Goal: Task Accomplishment & Management: Complete application form

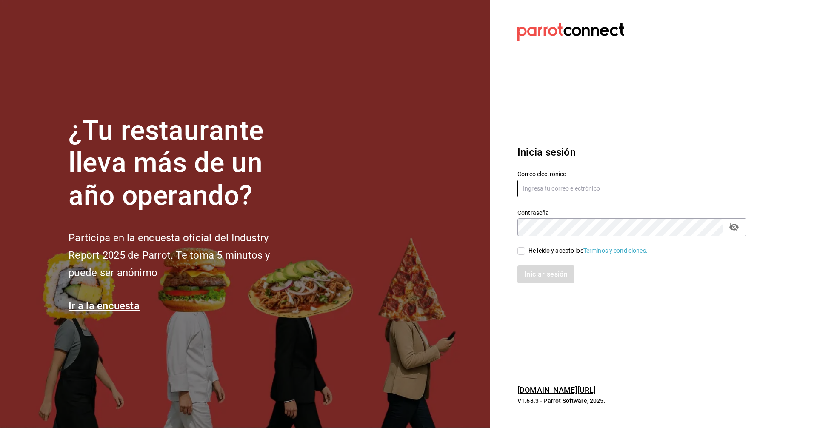
click at [554, 191] on input "text" at bounding box center [631, 189] width 229 height 18
type input "[PERSON_NAME][EMAIL_ADDRESS][DOMAIN_NAME]"
click at [522, 251] on input "He leído y acepto los Términos y condiciones." at bounding box center [521, 251] width 8 height 8
checkbox input "true"
click at [538, 276] on button "Iniciar sesión" at bounding box center [546, 274] width 58 height 18
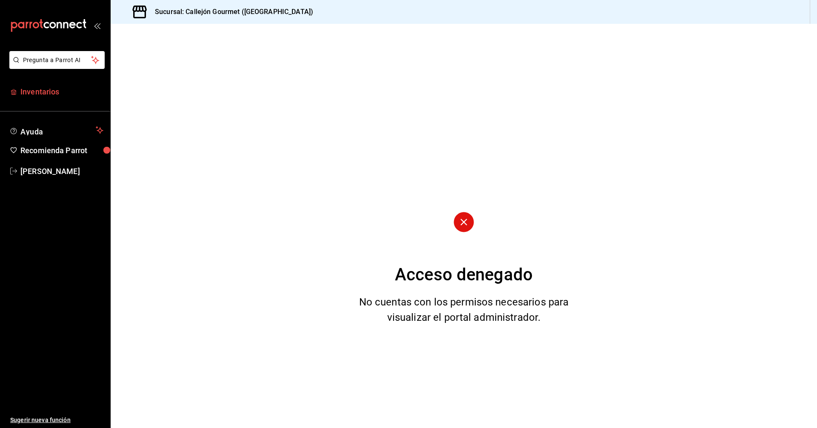
click at [37, 95] on span "Inventarios" at bounding box center [61, 91] width 83 height 11
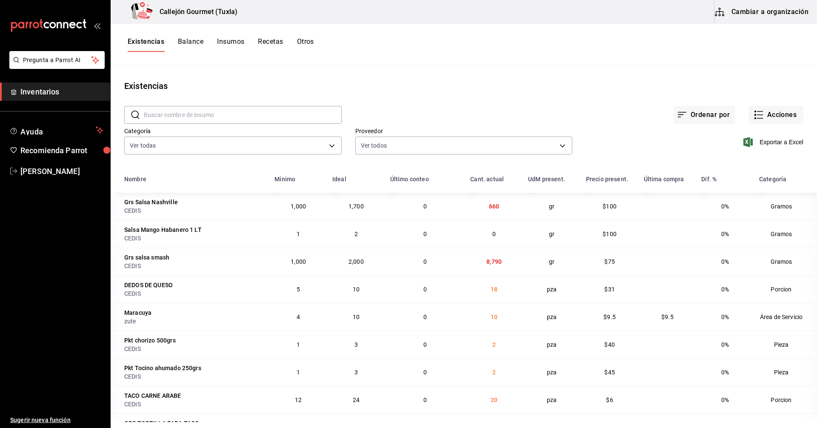
click at [757, 9] on button "Cambiar a organización" at bounding box center [762, 12] width 96 height 24
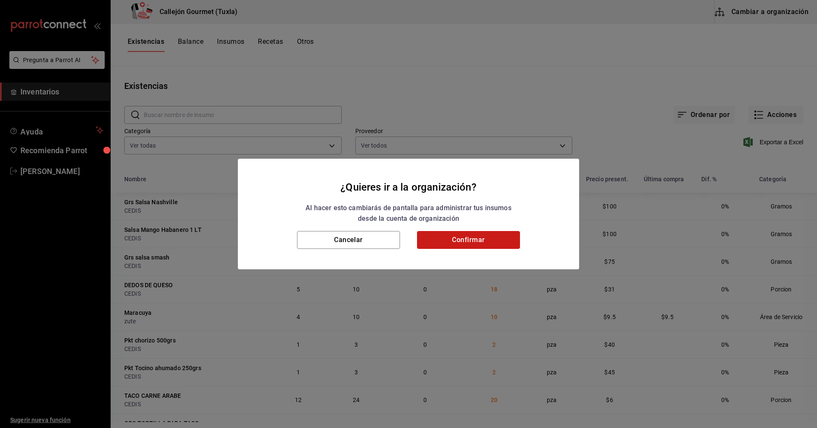
click at [468, 237] on button "Confirmar" at bounding box center [468, 240] width 103 height 18
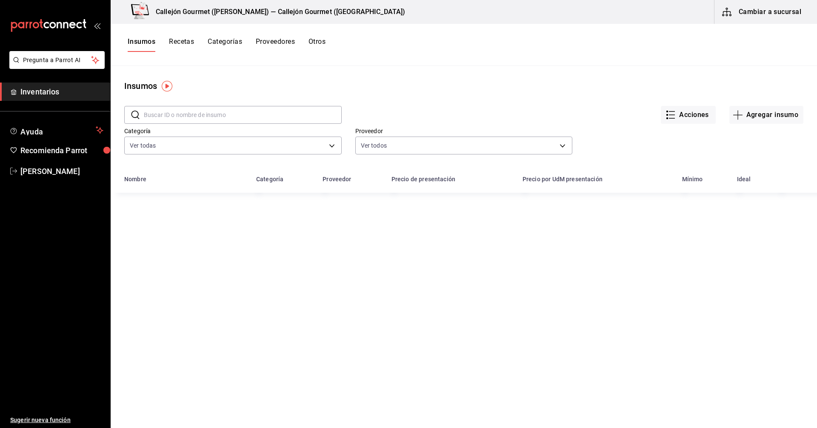
click at [322, 40] on button "Otros" at bounding box center [316, 44] width 17 height 14
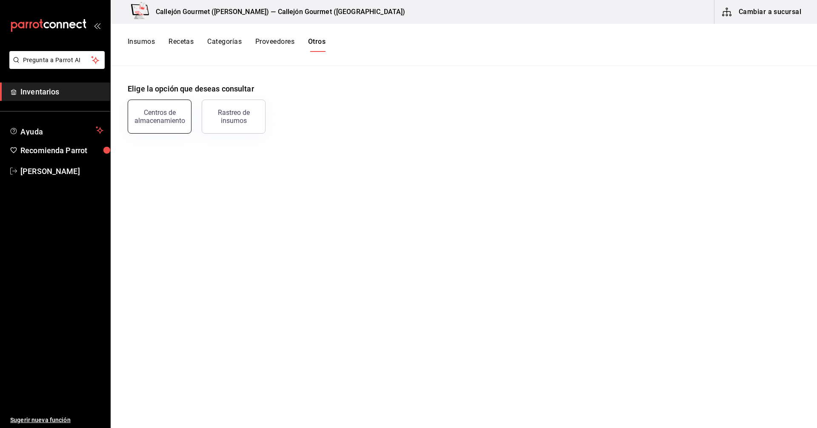
click at [146, 124] on div "Centros de almacenamiento" at bounding box center [159, 116] width 53 height 16
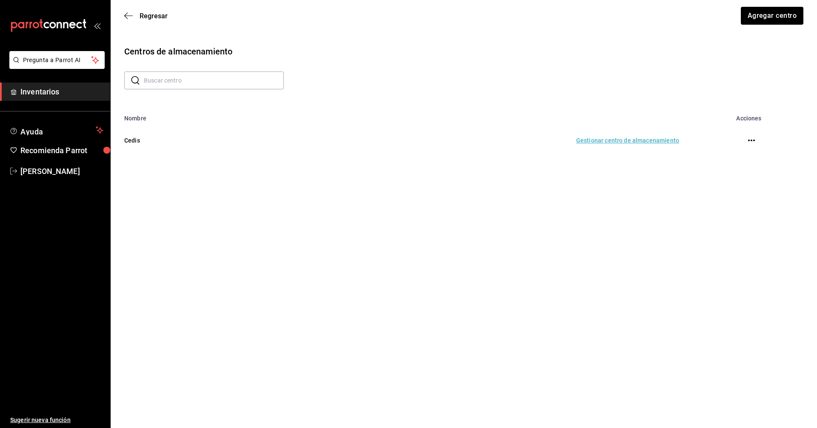
click at [615, 143] on td "Gestionar centro de almacenamiento" at bounding box center [471, 140] width 435 height 37
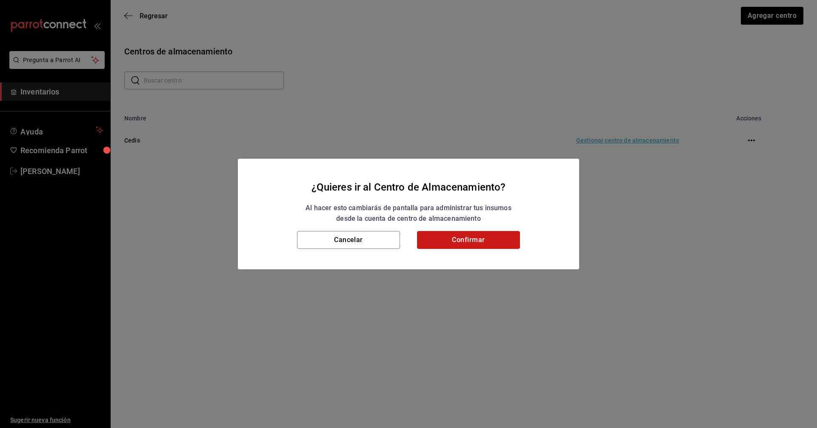
click at [470, 247] on button "Confirmar" at bounding box center [468, 240] width 103 height 18
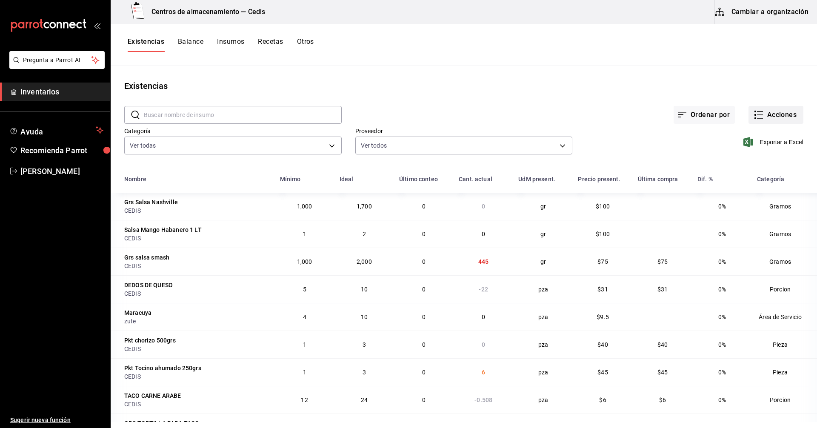
click at [753, 111] on icon "button" at bounding box center [758, 115] width 10 height 10
click at [739, 164] on span "Compra" at bounding box center [767, 161] width 71 height 9
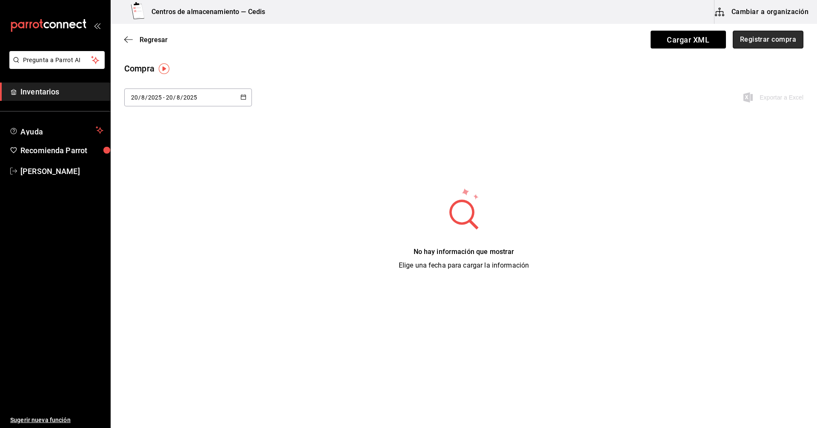
click at [775, 40] on button "Registrar compra" at bounding box center [768, 40] width 71 height 18
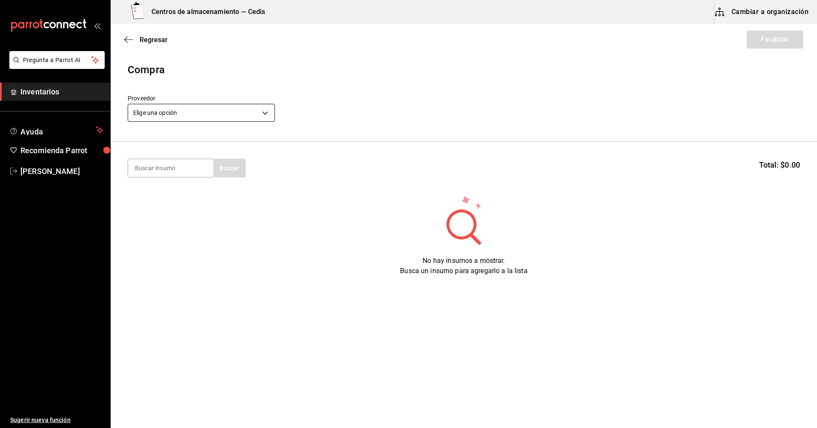
click at [199, 119] on body "Pregunta a Parrot AI Inventarios Ayuda Recomienda Parrot Manuel Gomez Sugerir n…" at bounding box center [408, 190] width 817 height 380
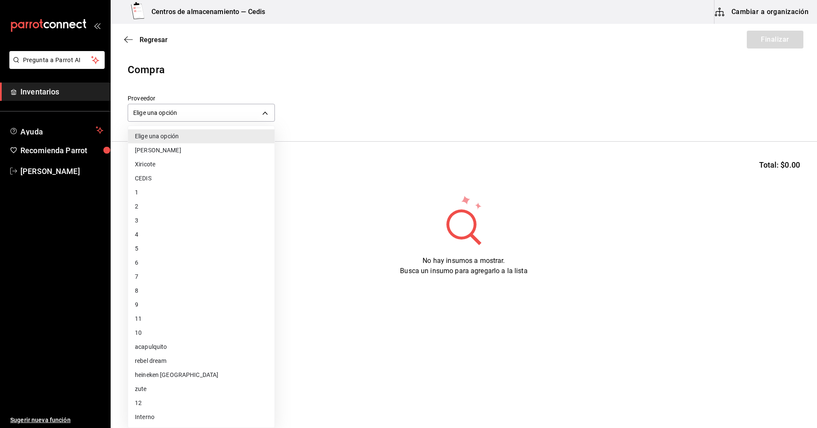
click at [143, 182] on li "CEDIS" at bounding box center [201, 178] width 146 height 14
type input "9be79bfb-cfb8-40e1-9034-6f157fd39d74"
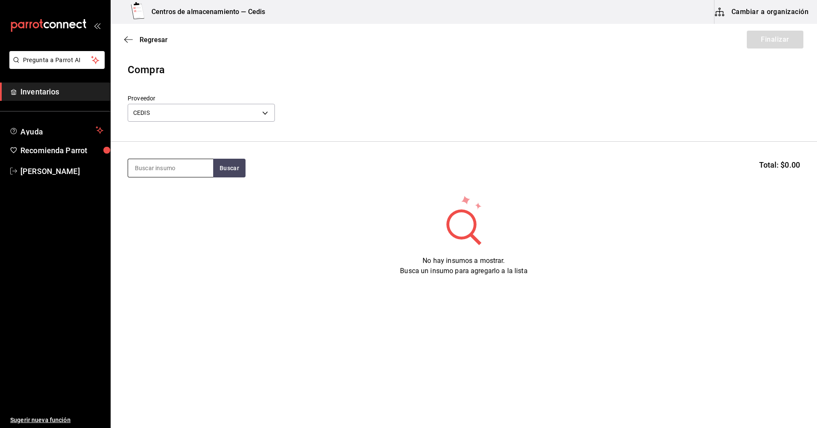
click at [169, 171] on input at bounding box center [170, 168] width 85 height 18
type input "crispy"
click at [159, 198] on div "pieza - CEDIS" at bounding box center [154, 202] width 38 height 9
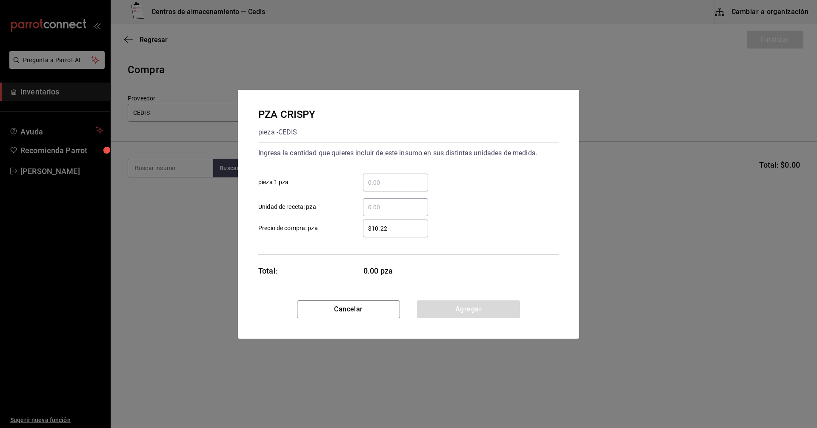
drag, startPoint x: 407, startPoint y: 186, endPoint x: 405, endPoint y: 181, distance: 4.4
click at [407, 186] on input "​ pieza 1 pza" at bounding box center [395, 182] width 65 height 10
type input "30"
click at [508, 231] on div "$10.22 ​ Precio de compra: pza" at bounding box center [404, 225] width 307 height 25
click at [472, 309] on button "Agregar" at bounding box center [468, 309] width 103 height 18
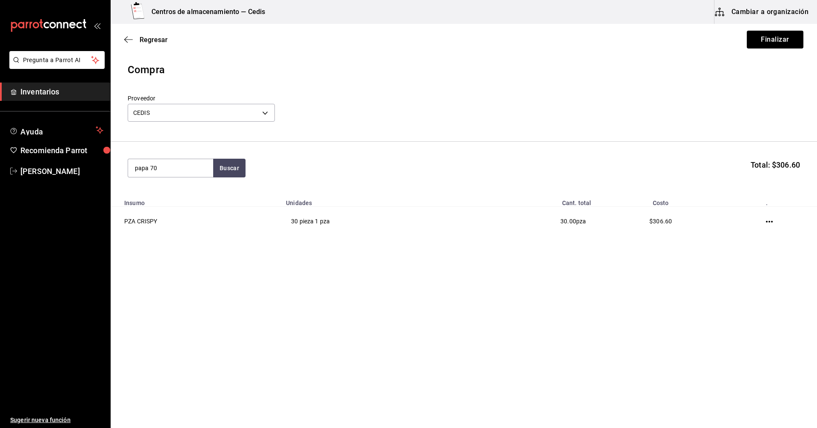
type input "papa 70"
click at [171, 192] on div "PORCION PAPA 70GRS" at bounding box center [170, 193] width 70 height 10
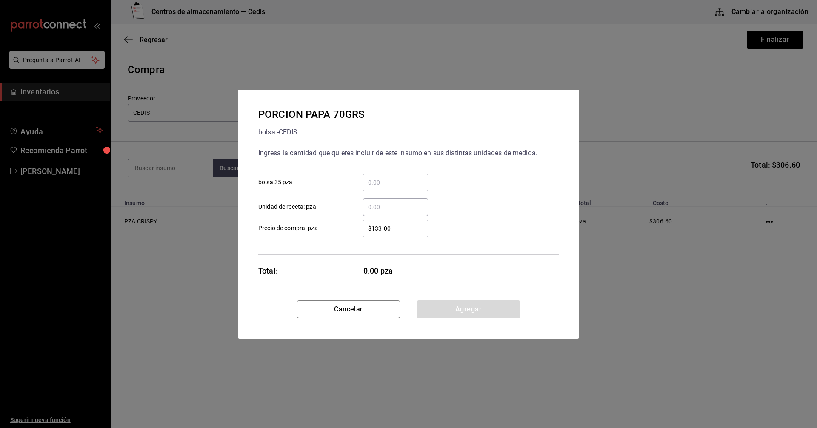
click at [393, 177] on div "​" at bounding box center [395, 183] width 65 height 18
click at [393, 177] on input "​ bolsa 35 pza" at bounding box center [395, 182] width 65 height 10
click at [387, 207] on input "​ Unidad de receta: pza" at bounding box center [395, 207] width 65 height 10
type input "37"
click at [451, 307] on button "Agregar" at bounding box center [468, 309] width 103 height 18
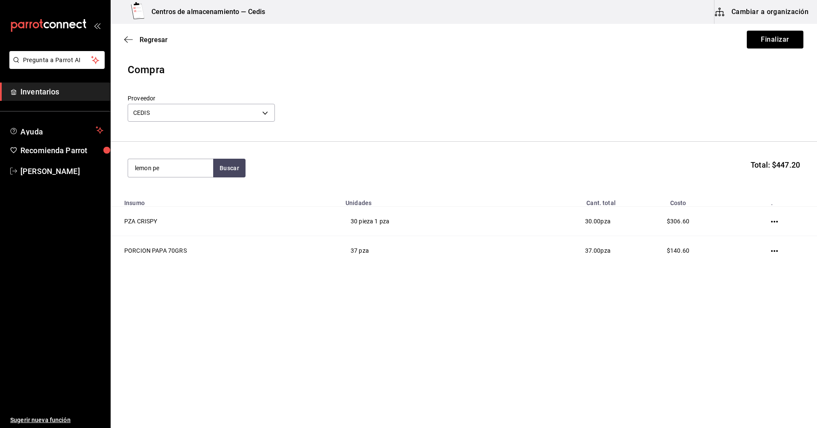
type input "lemon pe"
click at [163, 199] on div "GRS SALSA LEMON PEPPER" at bounding box center [170, 198] width 71 height 20
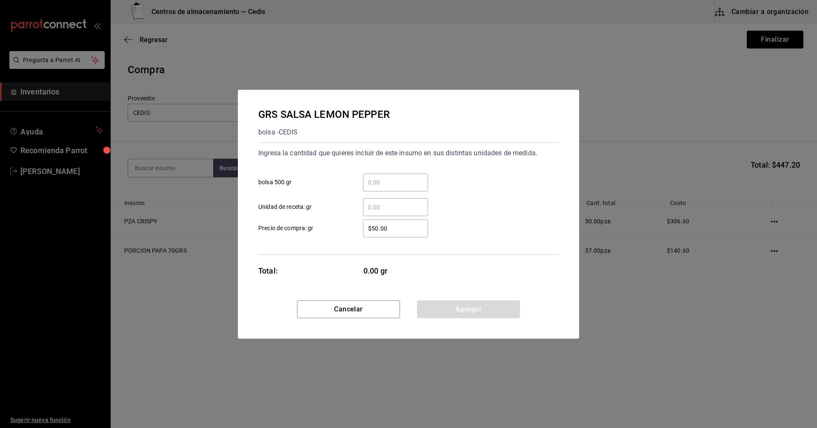
click at [371, 205] on input "​ Unidad de receta: gr" at bounding box center [395, 207] width 65 height 10
type input "1,115"
click at [461, 200] on div "1,115 ​ Unidad de receta: gr" at bounding box center [404, 203] width 307 height 25
click at [462, 307] on button "Agregar" at bounding box center [468, 309] width 103 height 18
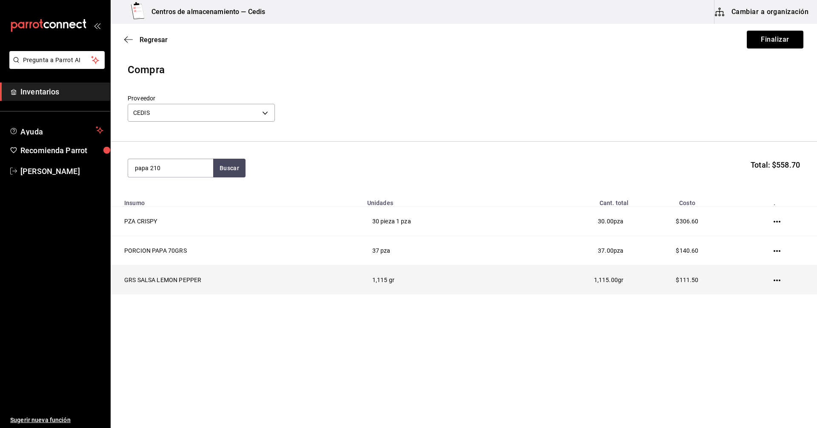
type input "papa 210"
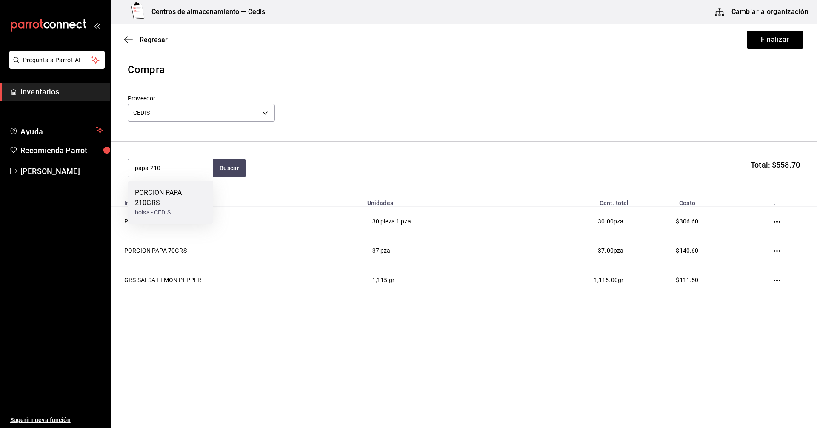
click at [156, 197] on div "PORCION PAPA 210GRS" at bounding box center [170, 198] width 71 height 20
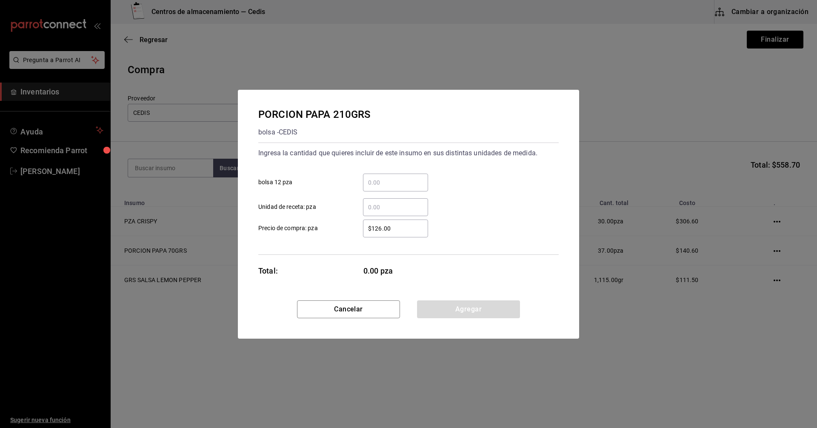
click at [381, 185] on input "​ bolsa 12 pza" at bounding box center [395, 182] width 65 height 10
type input "1"
click at [493, 192] on div "​ Unidad de receta: pza" at bounding box center [404, 203] width 307 height 25
click at [462, 311] on button "Agregar" at bounding box center [468, 309] width 103 height 18
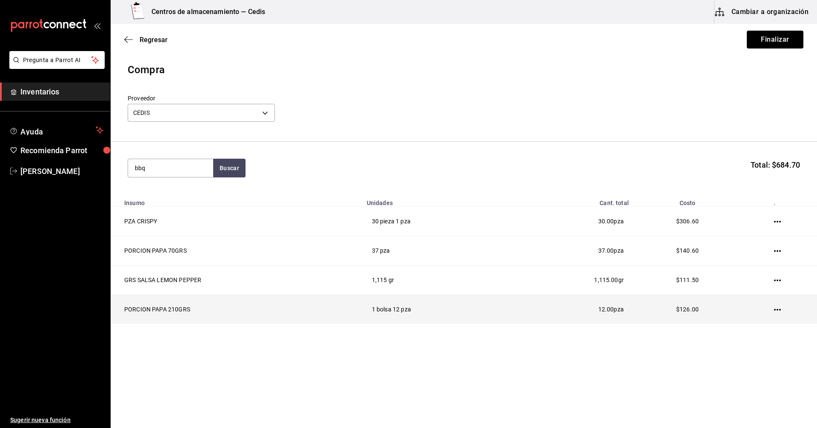
type input "bbq"
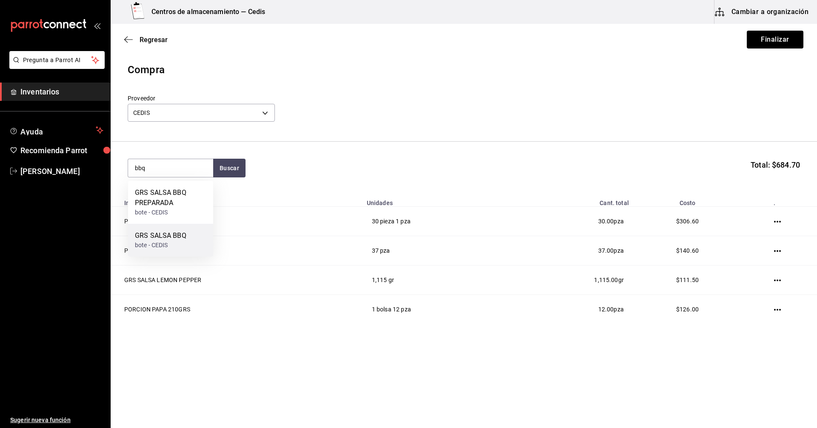
click at [159, 237] on div "GRS SALSA BBQ" at bounding box center [160, 236] width 51 height 10
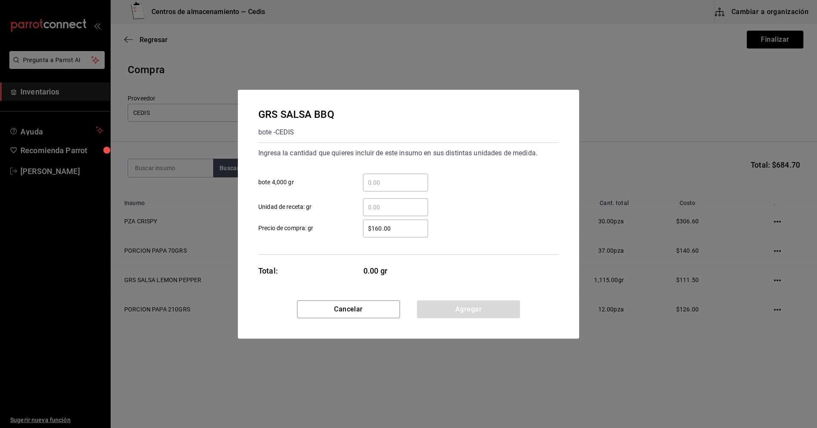
click at [372, 208] on input "​ Unidad de receta: gr" at bounding box center [395, 207] width 65 height 10
type input "4,800"
click at [468, 308] on button "Agregar" at bounding box center [468, 309] width 103 height 18
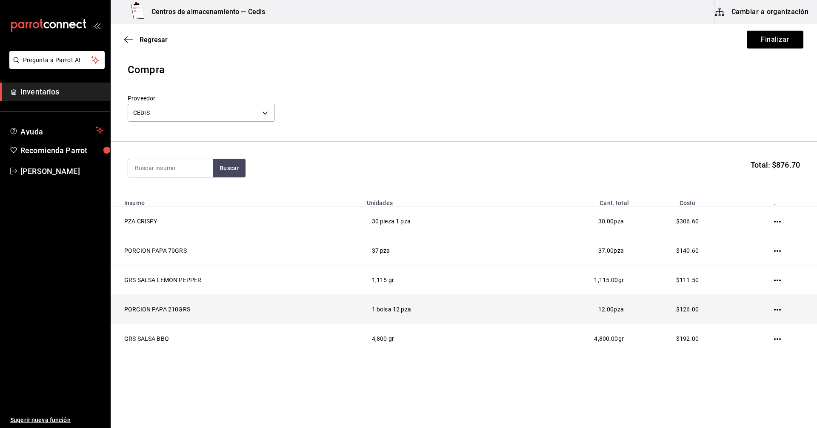
scroll to position [1, 0]
type input "bone"
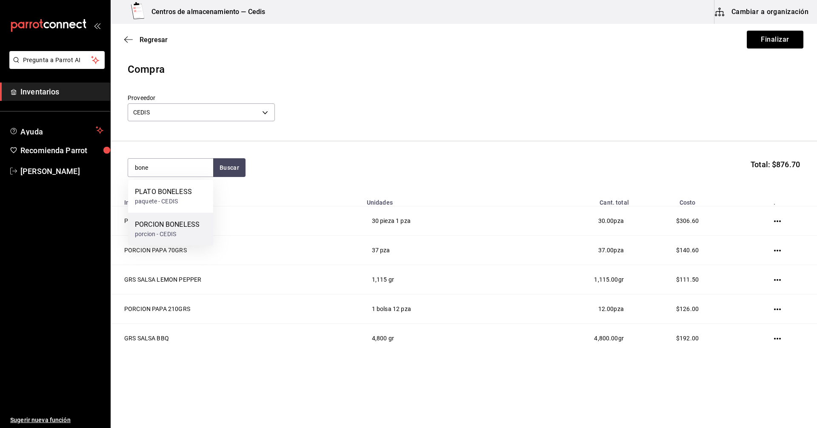
click at [167, 230] on div "porcion - CEDIS" at bounding box center [167, 234] width 65 height 9
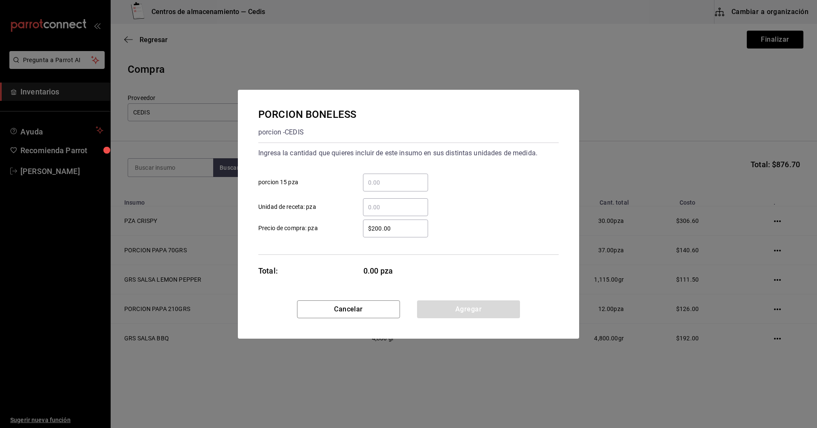
click at [378, 208] on input "​ Unidad de receta: pza" at bounding box center [395, 207] width 65 height 10
type input "91"
click at [461, 201] on div "91 ​ Unidad de receta: pza" at bounding box center [404, 203] width 307 height 25
click at [469, 307] on button "Agregar" at bounding box center [468, 309] width 103 height 18
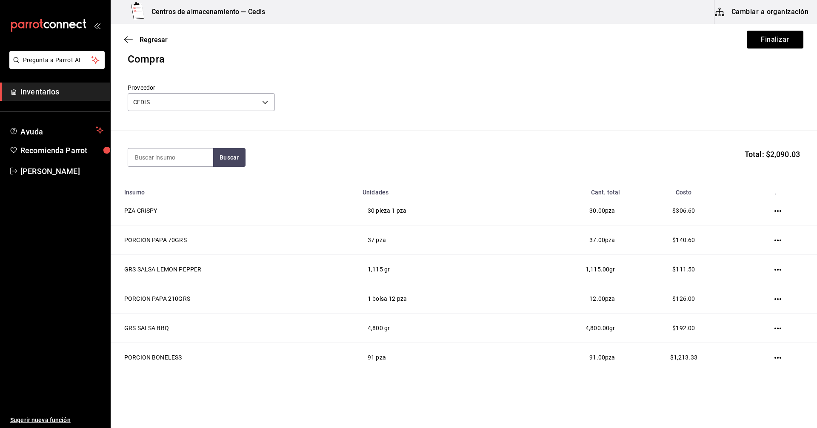
scroll to position [0, 0]
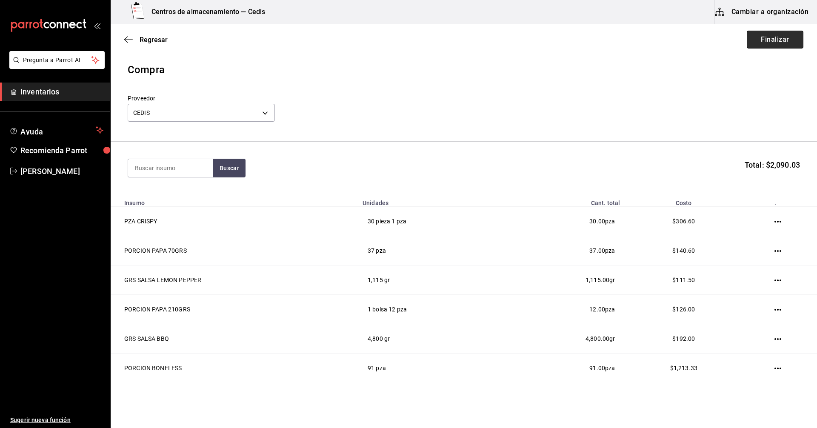
click at [765, 37] on button "Finalizar" at bounding box center [775, 40] width 57 height 18
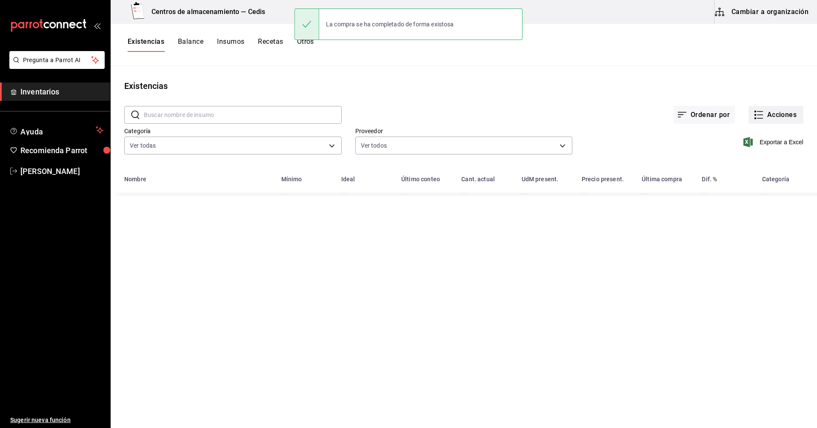
click at [758, 117] on button "Acciones" at bounding box center [775, 115] width 55 height 18
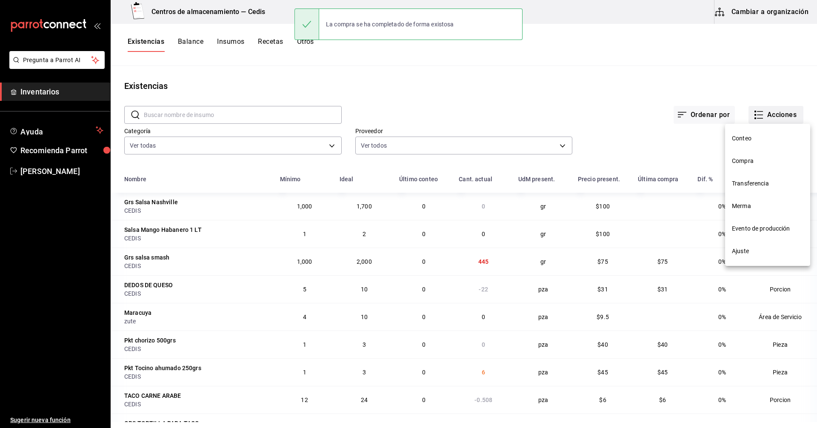
click at [758, 117] on div at bounding box center [408, 214] width 817 height 428
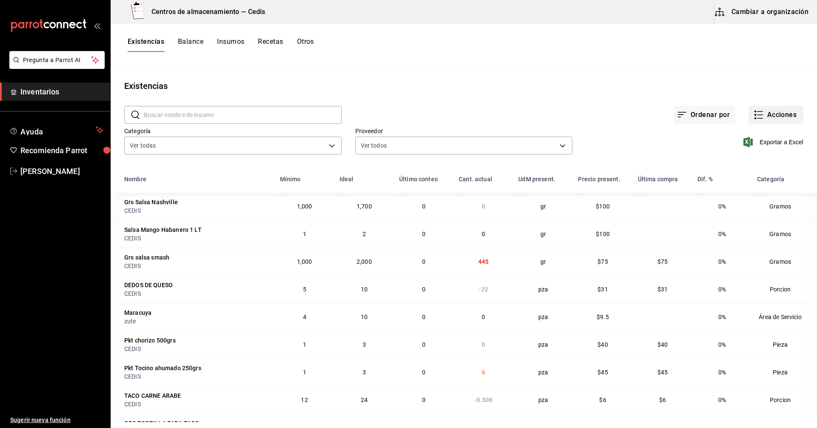
click at [753, 114] on icon "button" at bounding box center [758, 115] width 10 height 10
click at [746, 160] on span "Compra" at bounding box center [767, 161] width 71 height 9
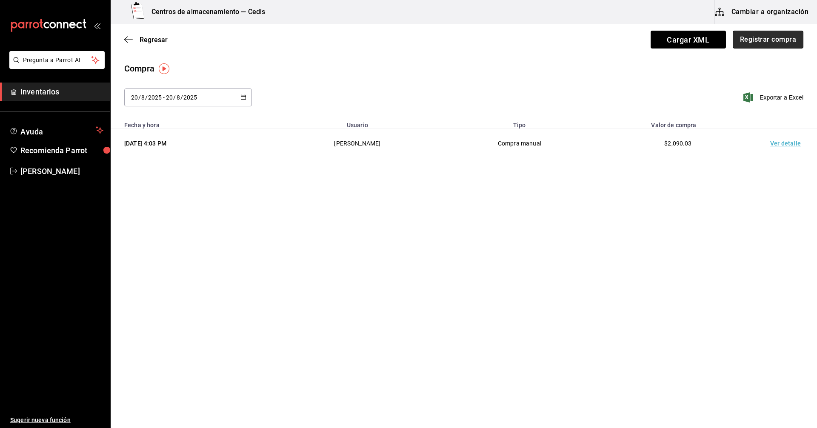
click at [757, 41] on button "Registrar compra" at bounding box center [768, 40] width 71 height 18
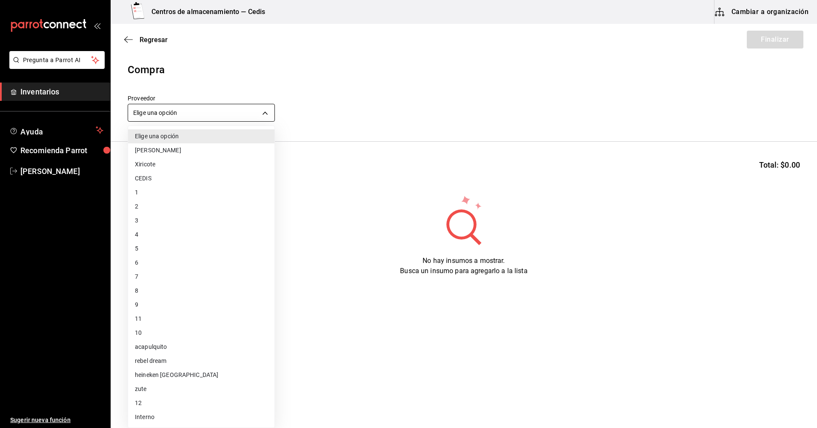
click at [251, 111] on body "Pregunta a Parrot AI Inventarios Ayuda Recomienda Parrot Manuel Gomez Sugerir n…" at bounding box center [408, 190] width 817 height 380
click at [143, 180] on li "CEDIS" at bounding box center [201, 178] width 146 height 14
type input "9be79bfb-cfb8-40e1-9034-6f157fd39d74"
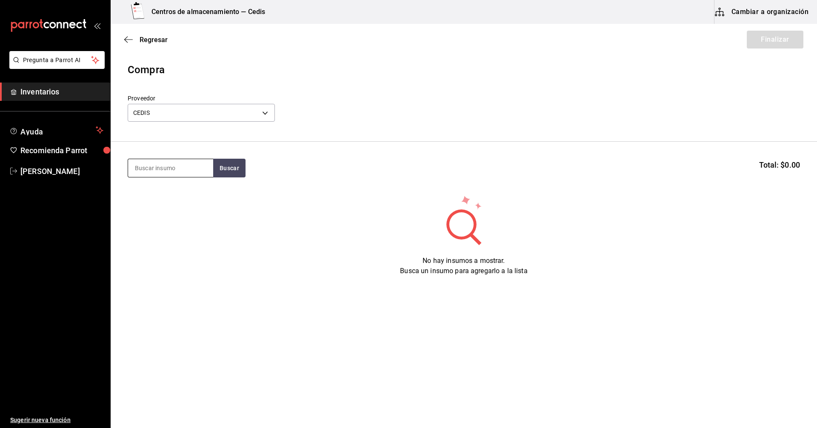
click at [157, 166] on input at bounding box center [170, 168] width 85 height 18
type input "pan ham"
click at [160, 198] on div "PZA PAN HAMBURGUESA" at bounding box center [170, 198] width 71 height 20
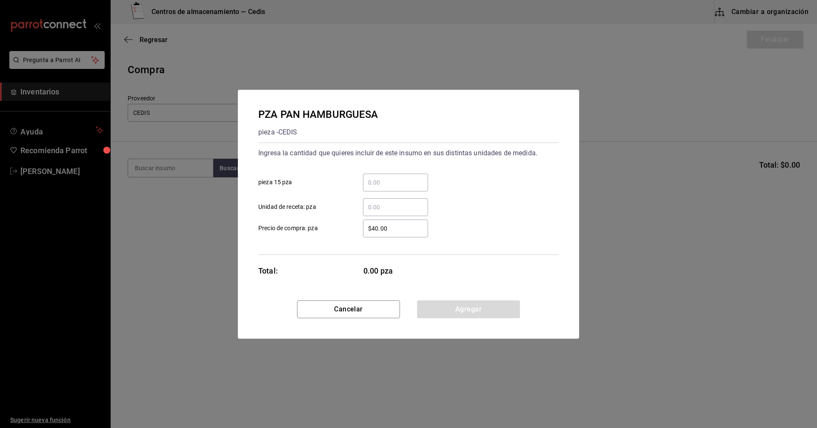
click at [383, 182] on input "​ pieza 15 pza" at bounding box center [395, 182] width 65 height 10
type input "2"
click at [489, 194] on div "​ Unidad de receta: pza" at bounding box center [404, 203] width 307 height 25
click at [471, 315] on button "Agregar" at bounding box center [468, 309] width 103 height 18
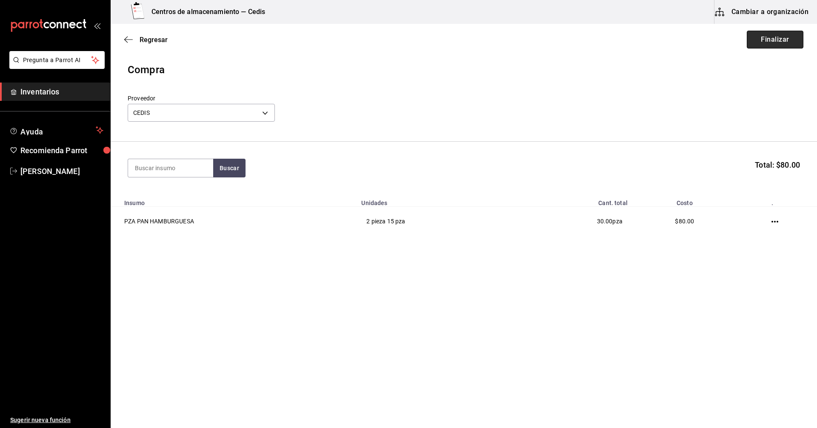
click at [773, 40] on button "Finalizar" at bounding box center [775, 40] width 57 height 18
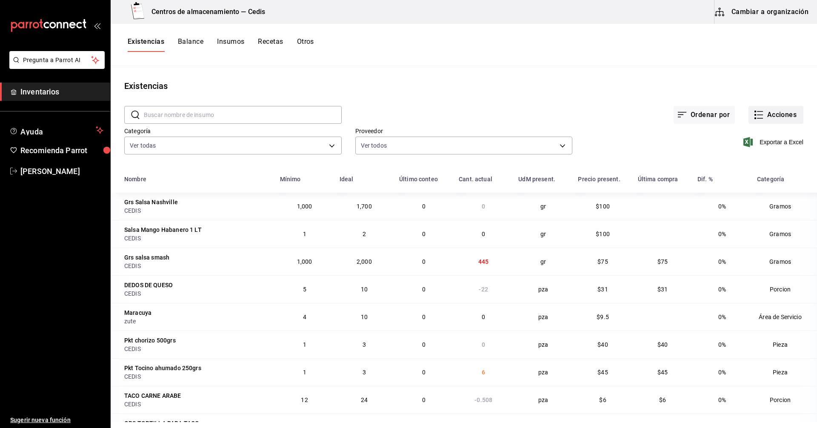
click at [754, 119] on rect "button" at bounding box center [755, 118] width 2 height 2
click at [739, 162] on span "Compra" at bounding box center [767, 161] width 71 height 9
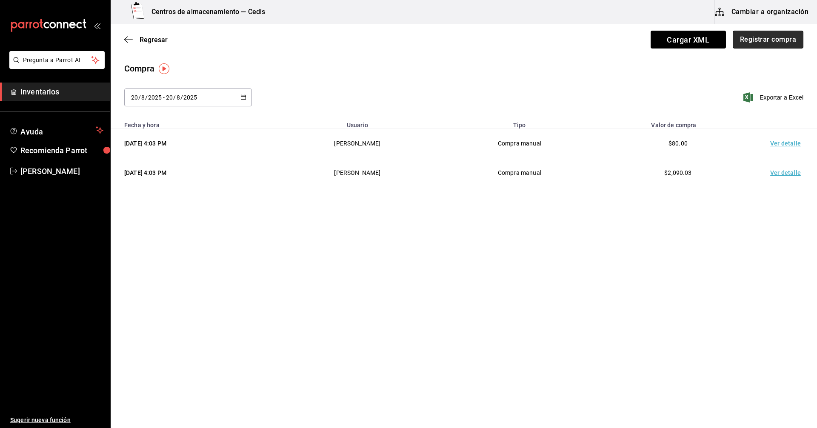
click at [750, 45] on button "Registrar compra" at bounding box center [768, 40] width 71 height 18
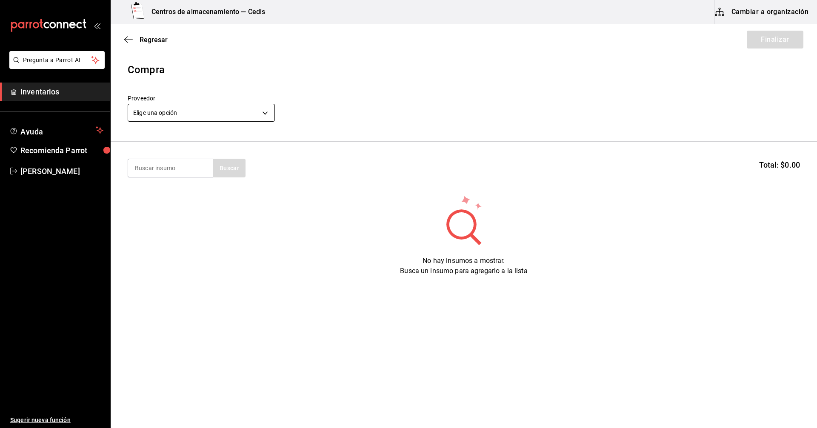
click at [187, 108] on body "Pregunta a Parrot AI Inventarios Ayuda Recomienda Parrot Manuel Gomez Sugerir n…" at bounding box center [408, 190] width 817 height 380
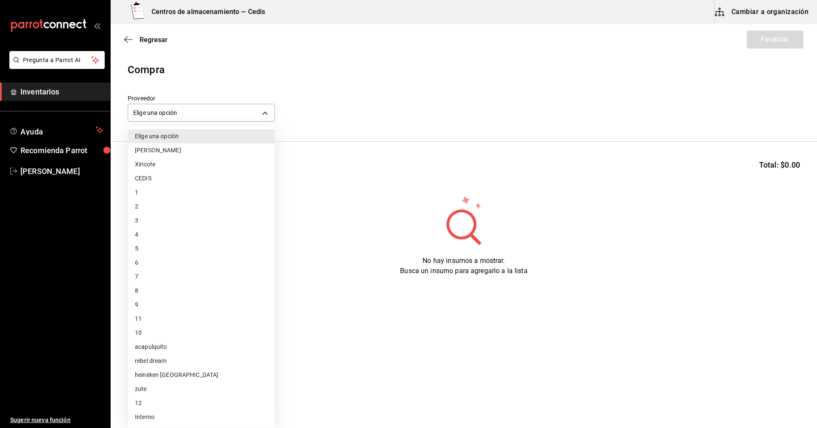
click at [143, 181] on li "CEDIS" at bounding box center [201, 178] width 146 height 14
type input "9be79bfb-cfb8-40e1-9034-6f157fd39d74"
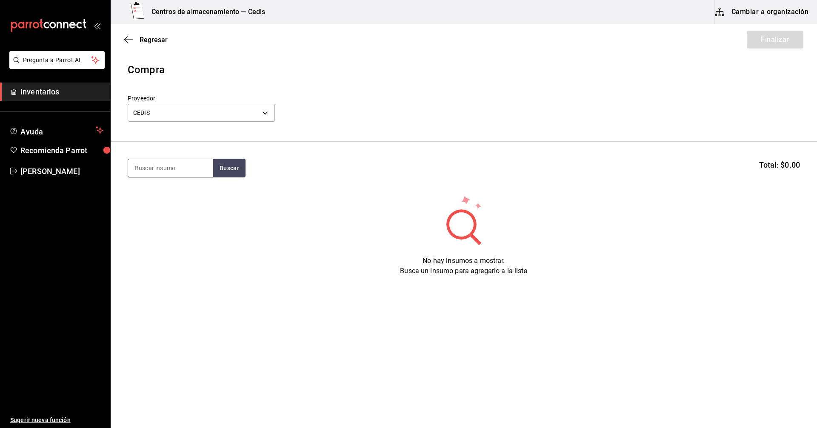
click at [166, 170] on input at bounding box center [170, 168] width 85 height 18
type input "toto"
click at [161, 193] on div "PORCION TOTOPOS" at bounding box center [166, 193] width 62 height 10
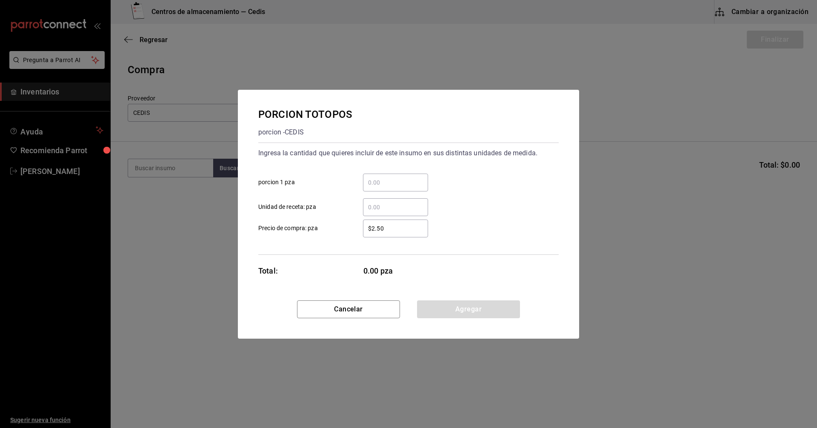
click at [382, 181] on input "​ porcion 1 pza" at bounding box center [395, 182] width 65 height 10
type input "17"
click at [502, 196] on div "​ Unidad de receta: pza" at bounding box center [404, 203] width 307 height 25
click at [455, 314] on button "Agregar" at bounding box center [468, 309] width 103 height 18
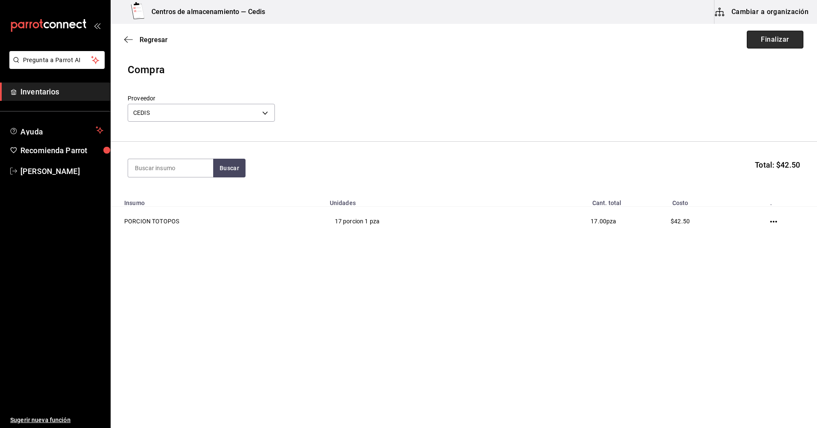
click at [773, 40] on button "Finalizar" at bounding box center [775, 40] width 57 height 18
